Goal: Find contact information: Find contact information

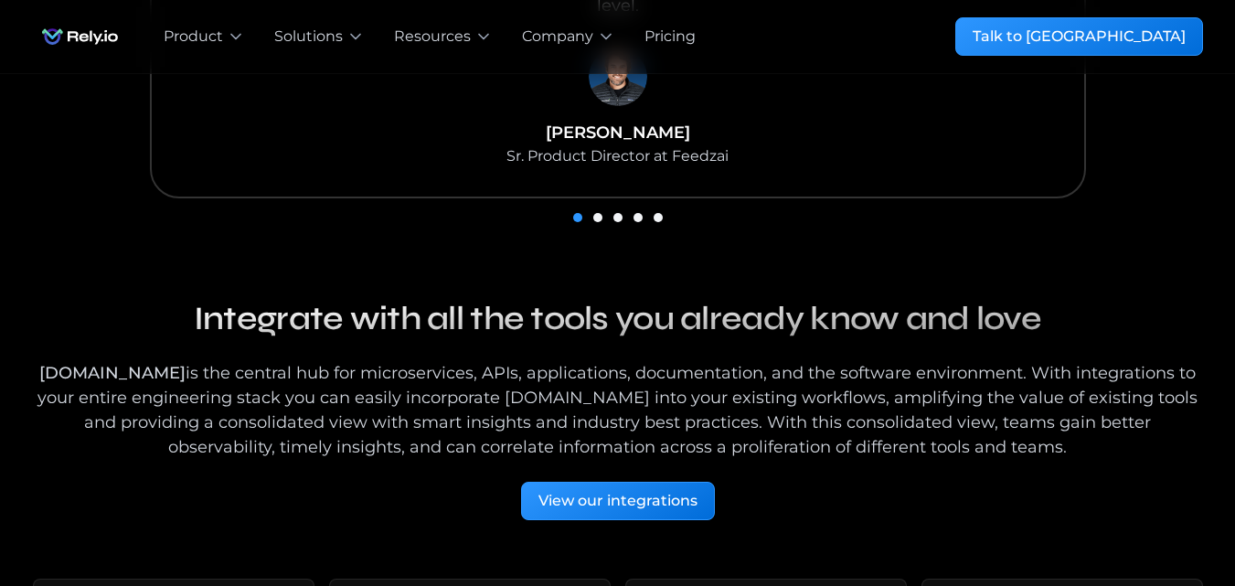
scroll to position [2498, 0]
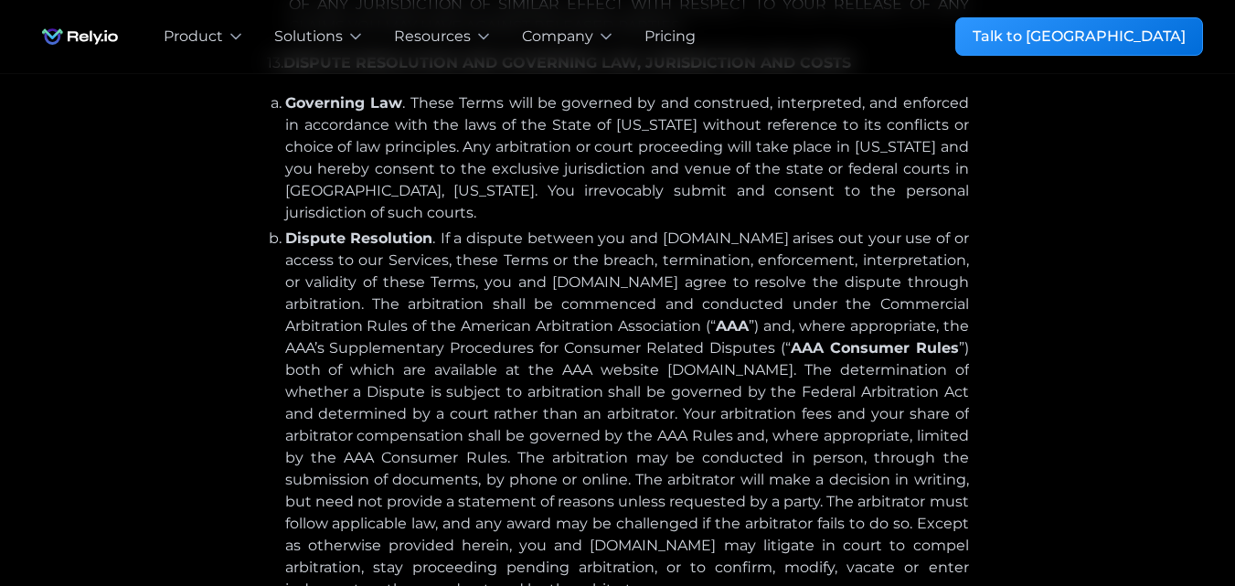
scroll to position [11637, 0]
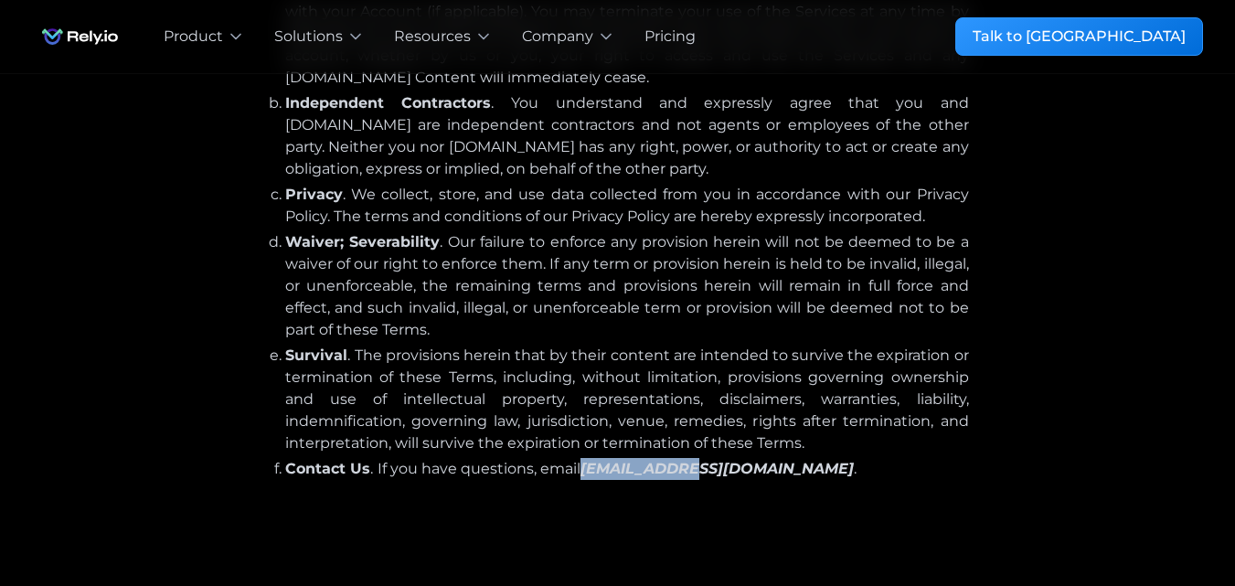
drag, startPoint x: 579, startPoint y: 297, endPoint x: 672, endPoint y: 300, distance: 93.3
click at [672, 458] on li "Contact Us . If you have questions, email [EMAIL_ADDRESS][DOMAIN_NAME] ." at bounding box center [627, 469] width 684 height 22
drag, startPoint x: 671, startPoint y: 296, endPoint x: 639, endPoint y: 299, distance: 32.1
click at [639, 460] on em "[EMAIL_ADDRESS][DOMAIN_NAME]" at bounding box center [717, 468] width 273 height 17
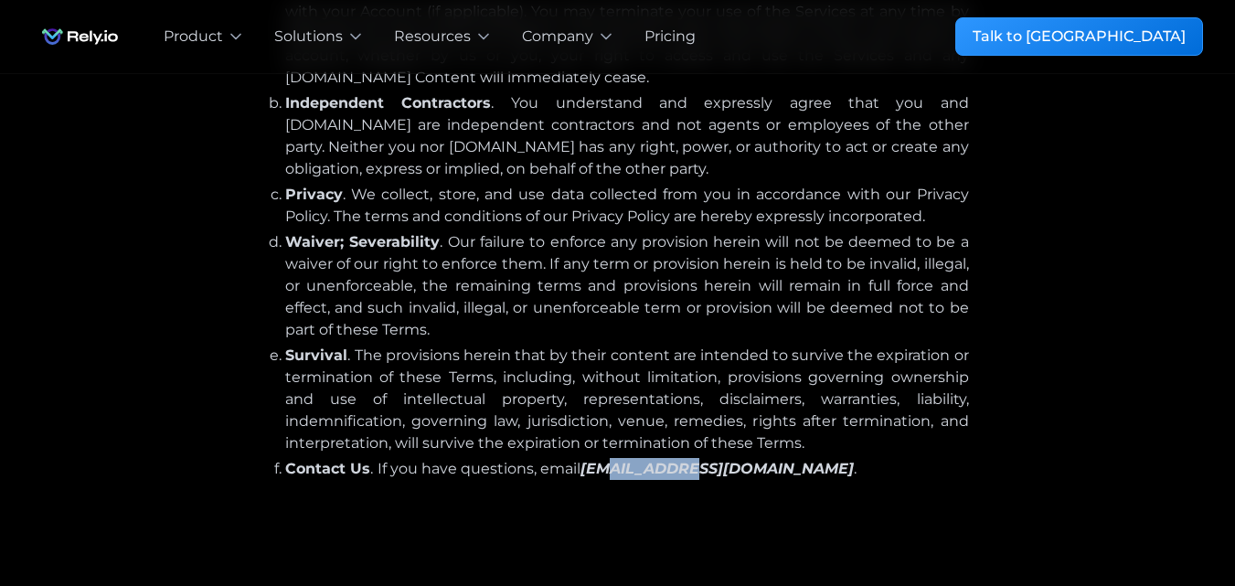
scroll to position [0, 0]
drag, startPoint x: 646, startPoint y: 293, endPoint x: 586, endPoint y: 302, distance: 60.1
click at [586, 458] on li "Contact Us . If you have questions, email [EMAIL_ADDRESS][DOMAIN_NAME] ." at bounding box center [627, 469] width 684 height 22
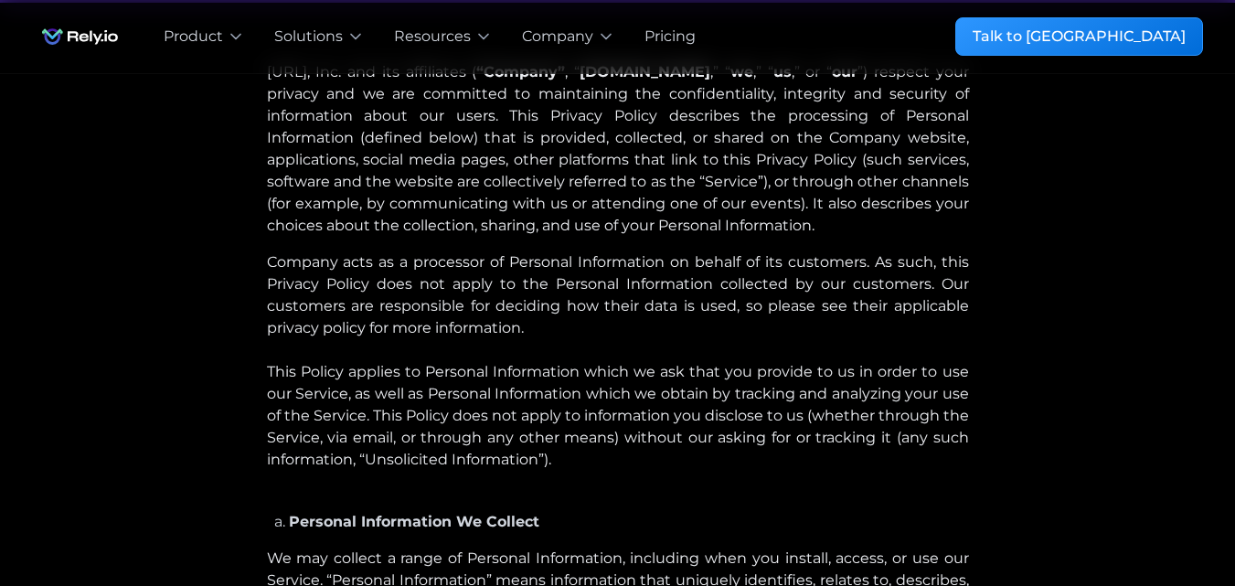
scroll to position [366, 0]
